Goal: Task Accomplishment & Management: Use online tool/utility

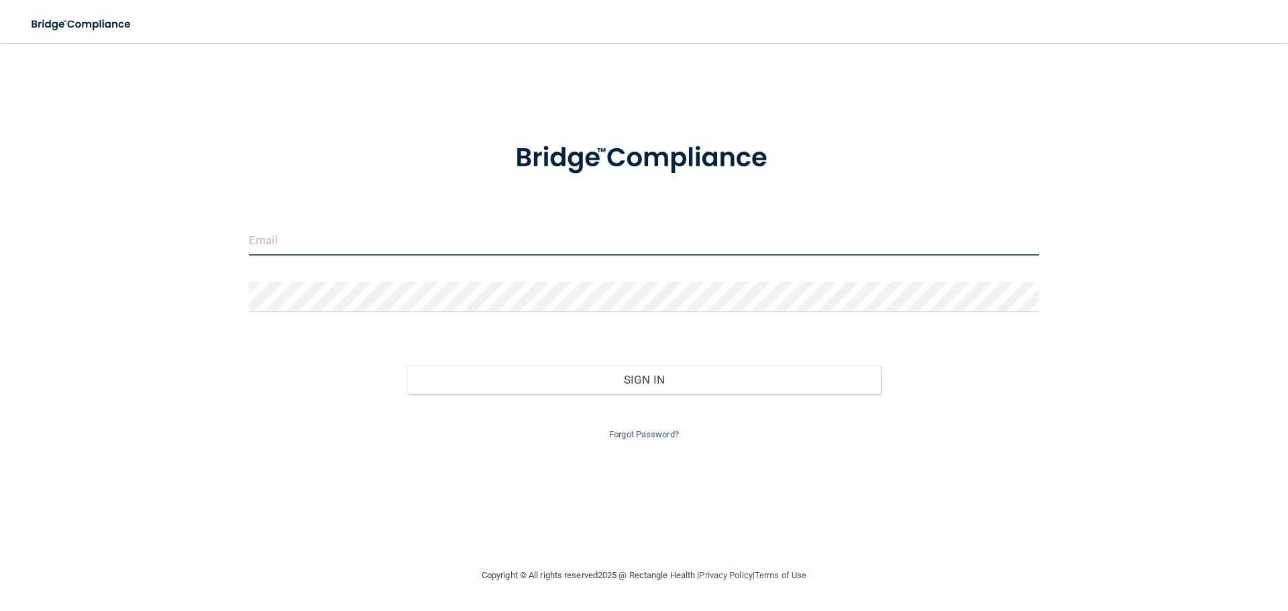
type input "[EMAIL_ADDRESS][DOMAIN_NAME]"
click at [386, 244] on input "[EMAIL_ADDRESS][DOMAIN_NAME]" at bounding box center [644, 240] width 790 height 30
drag, startPoint x: 344, startPoint y: 252, endPoint x: 203, endPoint y: 283, distance: 143.7
click at [203, 283] on div "[EMAIL_ADDRESS][DOMAIN_NAME] Invalid email/password. You don't have permission …" at bounding box center [644, 305] width 1235 height 498
type input "[EMAIL_ADDRESS][DOMAIN_NAME]"
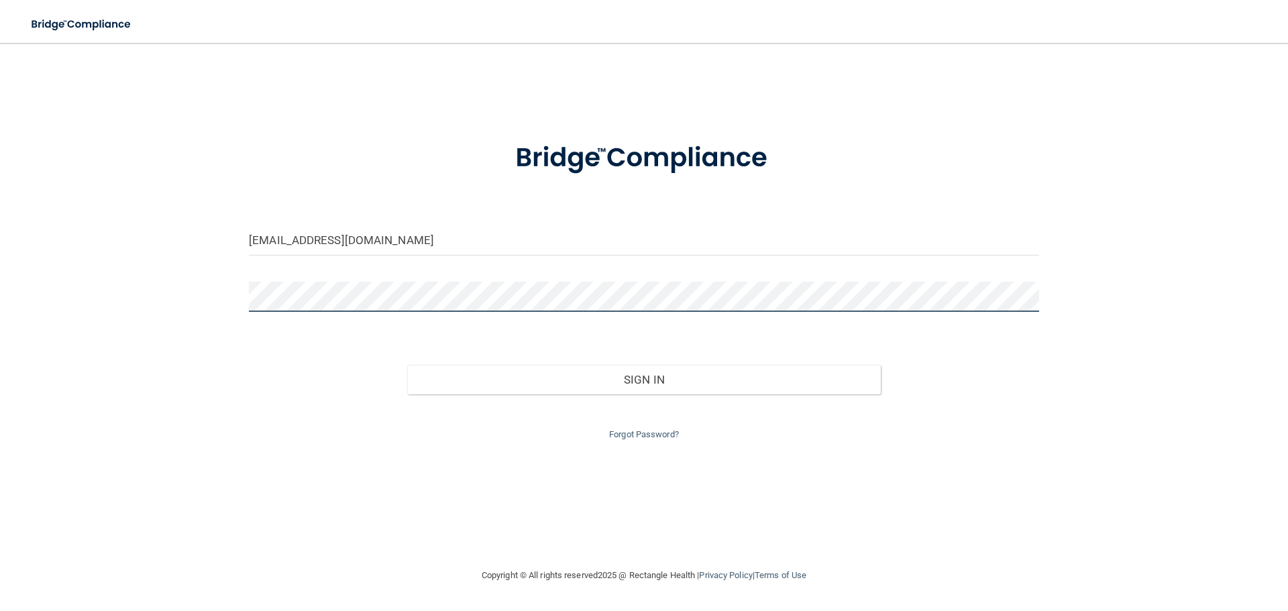
click at [407, 365] on button "Sign In" at bounding box center [644, 380] width 474 height 30
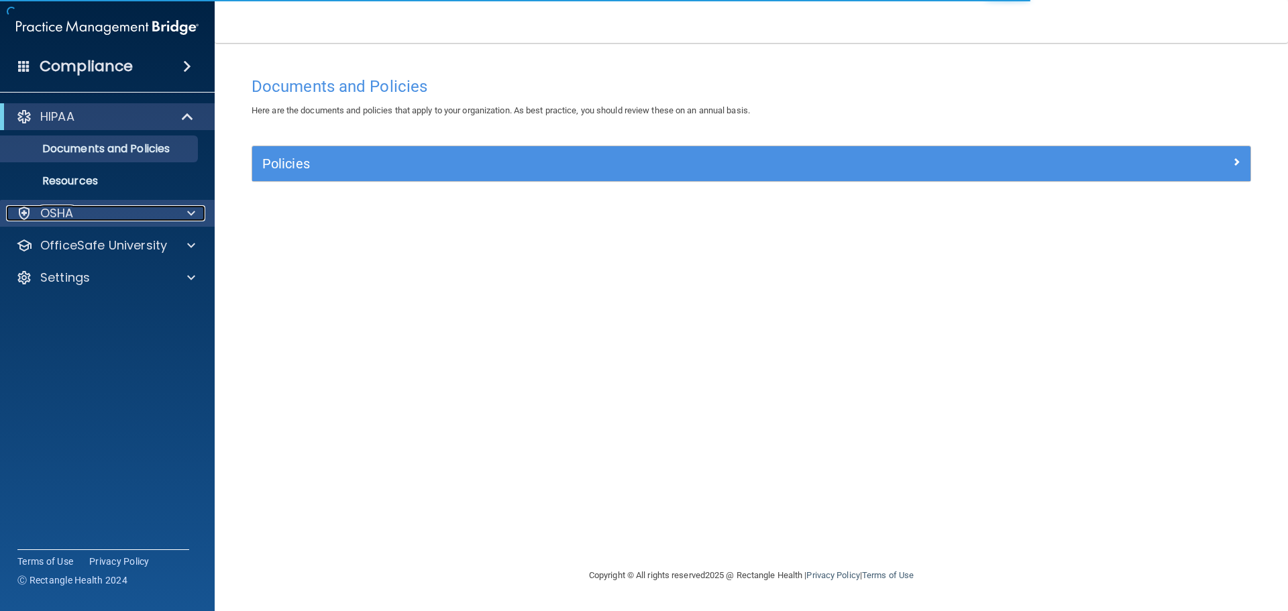
click at [138, 213] on div "OSHA" at bounding box center [89, 213] width 166 height 16
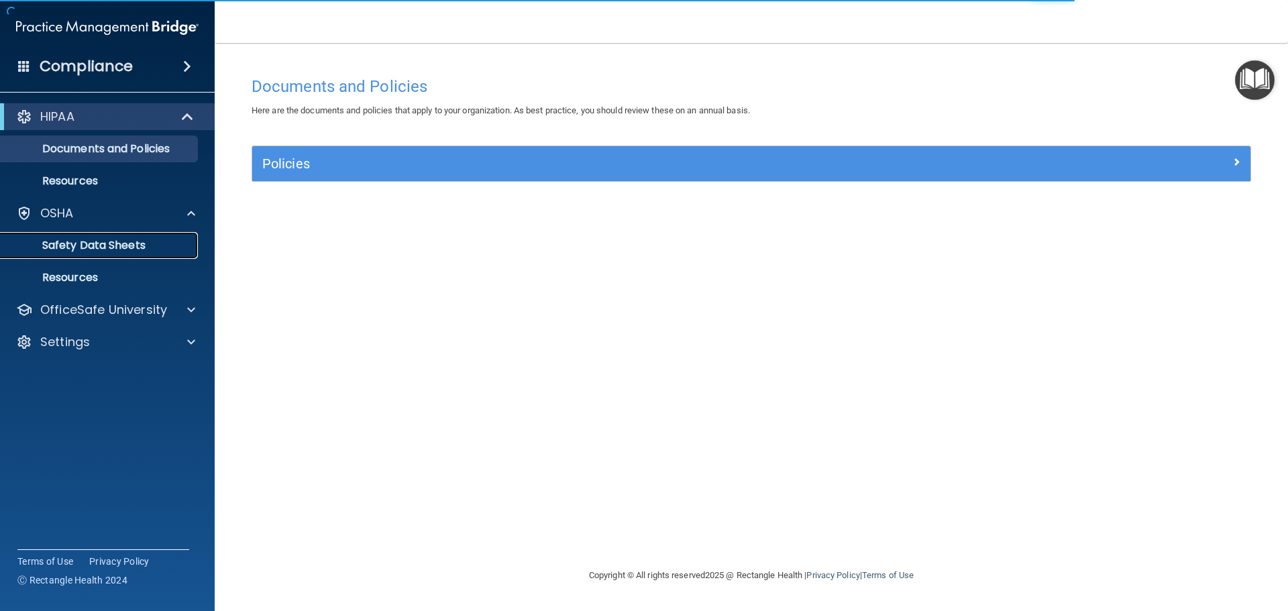
click at [111, 243] on p "Safety Data Sheets" at bounding box center [100, 245] width 183 height 13
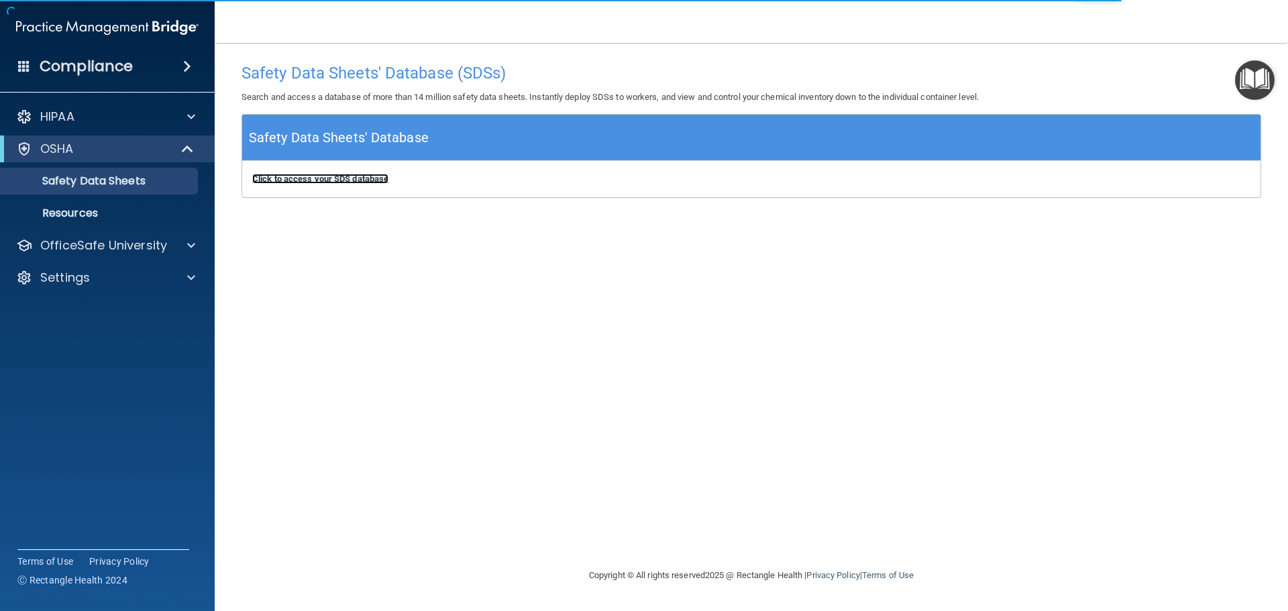
click at [364, 179] on b "Click to access your SDS database" at bounding box center [320, 179] width 136 height 10
